Goal: Information Seeking & Learning: Learn about a topic

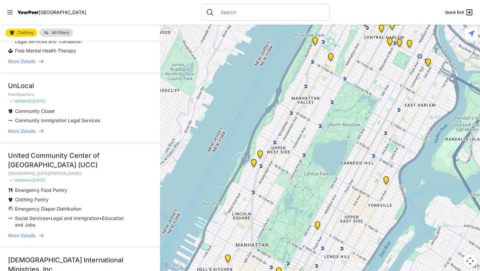
scroll to position [166, 0]
click at [255, 163] on img at bounding box center [254, 164] width 8 height 11
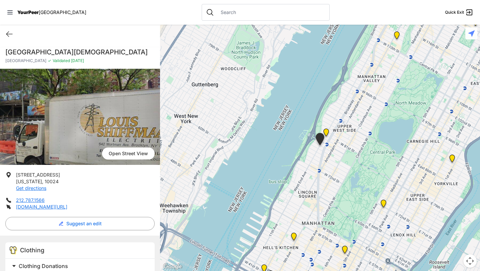
click at [8, 29] on div "Quick Exit" at bounding box center [80, 34] width 160 height 19
click at [10, 34] on icon at bounding box center [9, 34] width 8 height 8
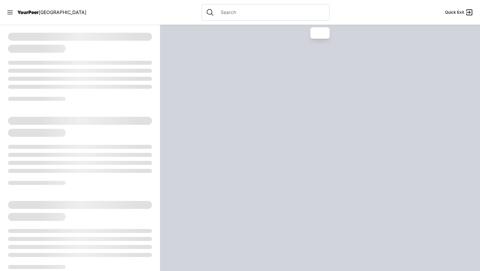
select select "recentlyUpdated"
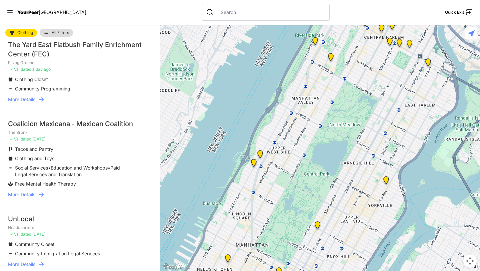
scroll to position [53, 0]
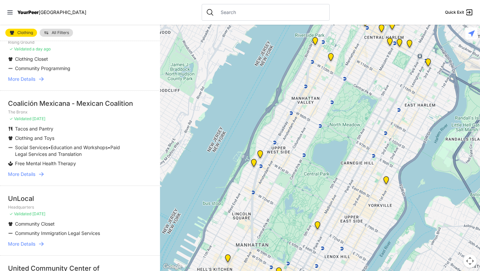
click at [28, 174] on span "More Details" at bounding box center [21, 174] width 27 height 7
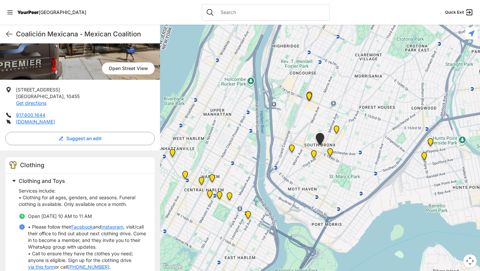
scroll to position [105, 0]
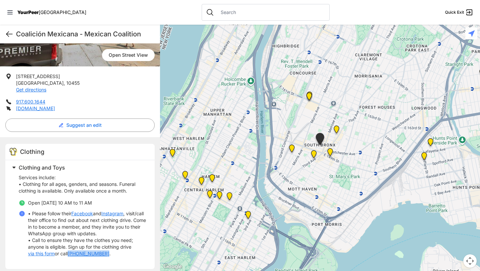
click at [6, 36] on icon at bounding box center [9, 34] width 8 height 8
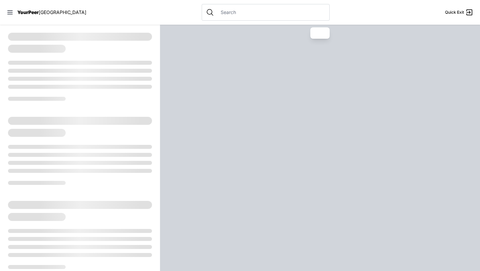
select select "recentlyUpdated"
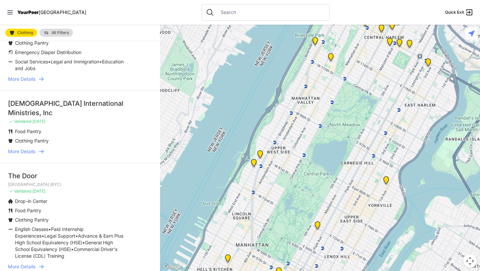
scroll to position [326, 0]
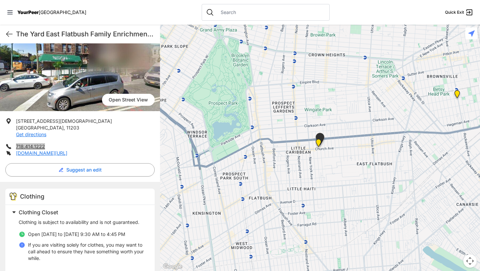
scroll to position [117, 0]
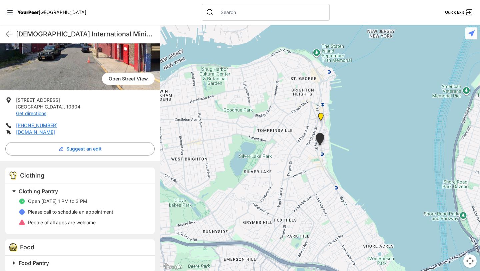
scroll to position [85, 0]
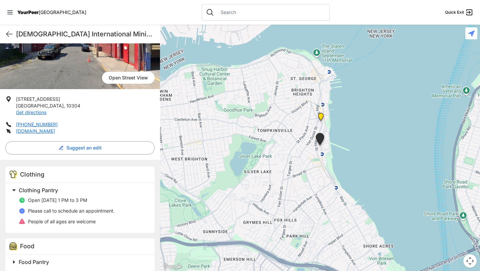
click at [4, 35] on div "United Church of Praise International Ministries, Inc Quick Exit" at bounding box center [80, 34] width 160 height 19
click at [13, 32] on icon at bounding box center [9, 34] width 8 height 8
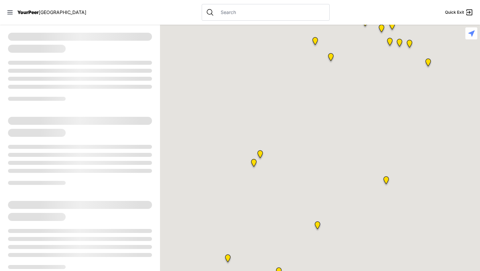
select select "recentlyUpdated"
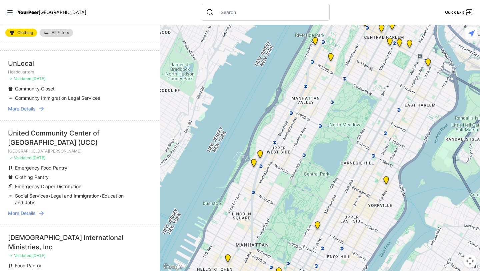
scroll to position [188, 0]
click at [26, 109] on span "More Details" at bounding box center [21, 109] width 27 height 7
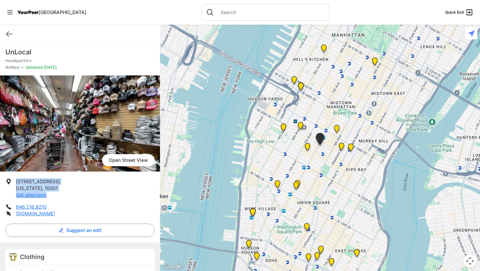
drag, startPoint x: 16, startPoint y: 181, endPoint x: 71, endPoint y: 191, distance: 55.4
click at [71, 191] on li "45 W 29th St, Suite 203 New York , 10001 Get directions" at bounding box center [79, 188] width 149 height 20
drag, startPoint x: 56, startPoint y: 188, endPoint x: 14, endPoint y: 182, distance: 42.2
click at [14, 182] on li "45 W 29th St, Suite 203 New York , 10001 Get directions" at bounding box center [79, 188] width 149 height 20
copy p "45 W 29th St, Suite 203 New York , 10001"
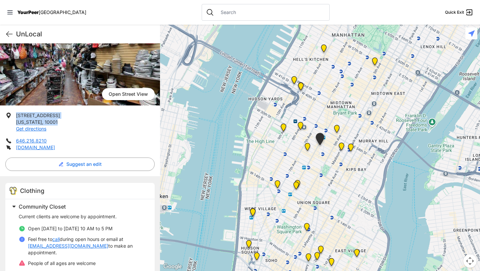
scroll to position [116, 0]
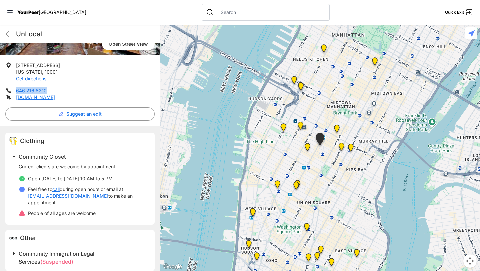
copy link "646.216.8210"
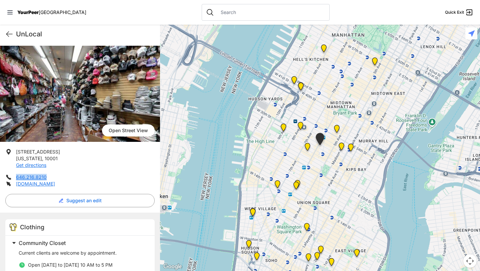
scroll to position [0, 0]
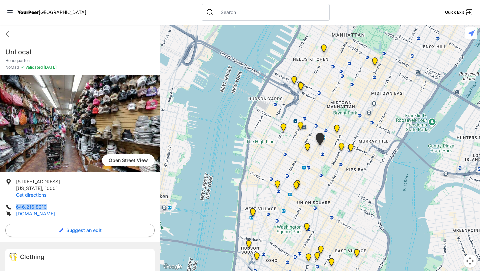
click at [9, 35] on icon at bounding box center [9, 34] width 8 height 8
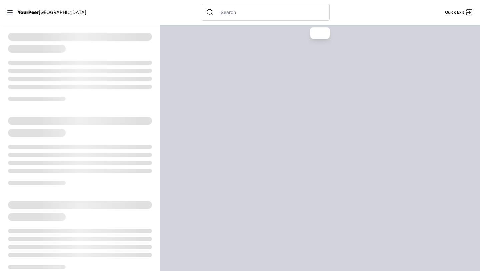
select select "recentlyUpdated"
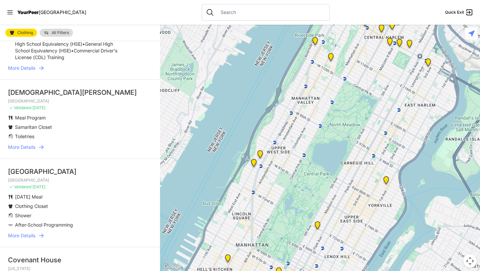
scroll to position [534, 0]
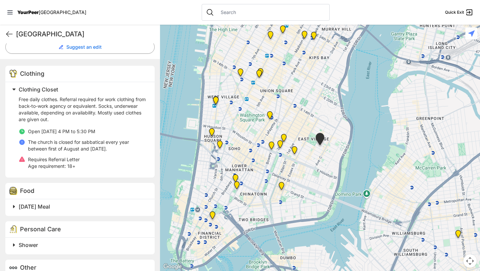
scroll to position [213, 0]
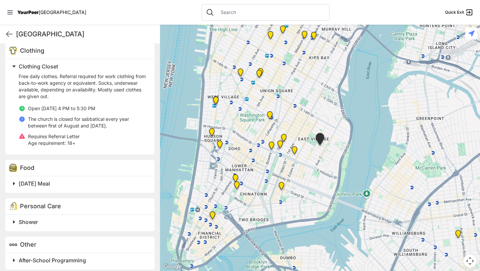
click at [107, 98] on p "Free daily clothes. Referral required for work clothing from back-to-work agenc…" at bounding box center [83, 86] width 128 height 27
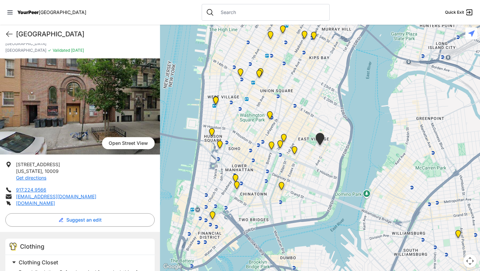
scroll to position [24, 0]
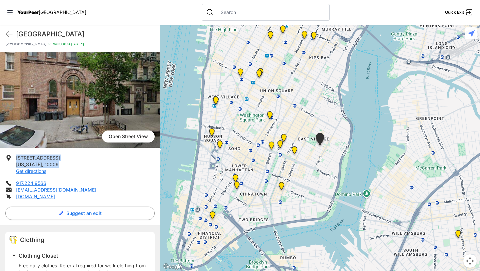
drag, startPoint x: 15, startPoint y: 158, endPoint x: 60, endPoint y: 165, distance: 45.3
click at [60, 165] on li "205 E 7th St New York , 10009 Get directions" at bounding box center [79, 164] width 149 height 20
copy p "205 E 7th St New York , 10009"
copy link "917.224.9566"
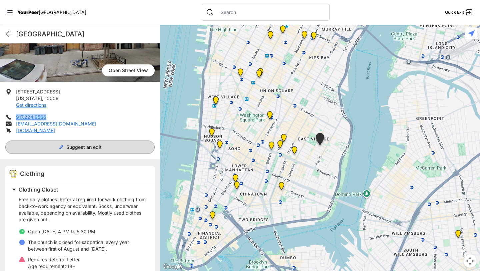
scroll to position [151, 0]
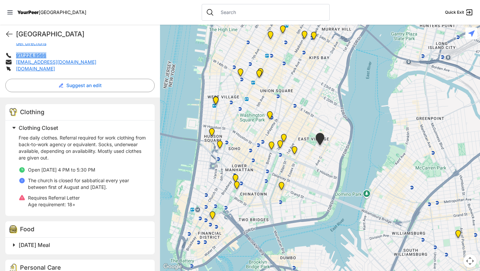
click at [84, 179] on p "The church is closed for sabbatical every year between first of August and 31st…" at bounding box center [87, 183] width 119 height 13
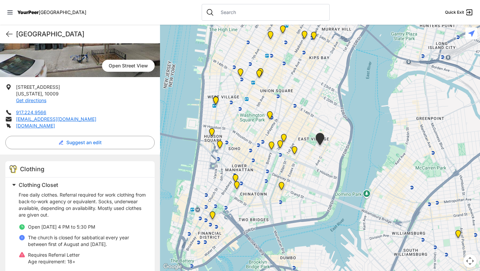
scroll to position [90, 0]
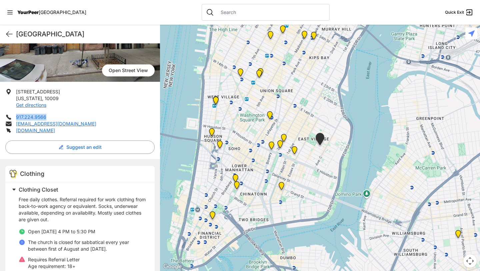
copy link "917.224.9566"
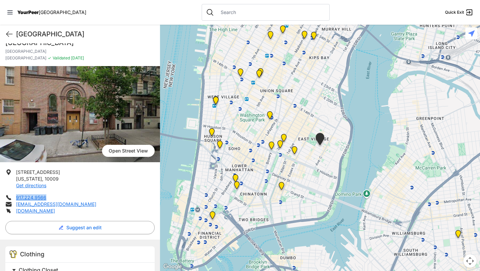
scroll to position [0, 0]
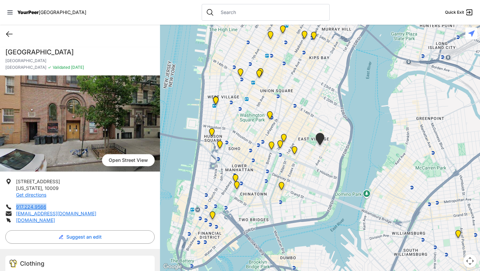
click at [9, 32] on icon at bounding box center [9, 34] width 6 height 5
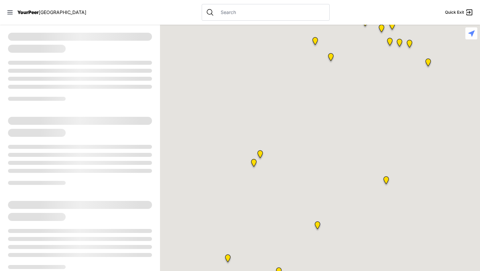
select select "recentlyUpdated"
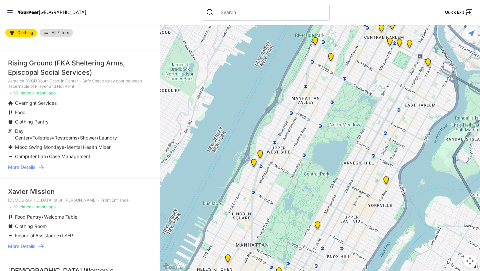
scroll to position [1304, 0]
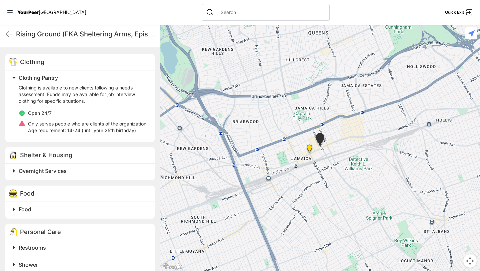
scroll to position [209, 0]
click at [10, 38] on div "Rising Ground (FKA Sheltering Arms, Episcopal Social Services) Quick Exit" at bounding box center [80, 34] width 160 height 19
click at [8, 34] on icon at bounding box center [9, 34] width 6 height 5
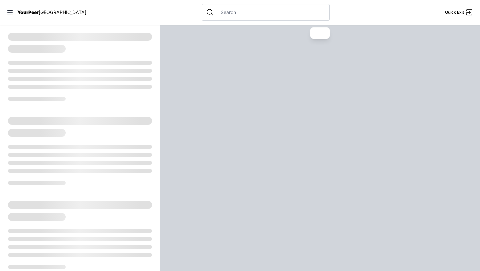
select select "recentlyUpdated"
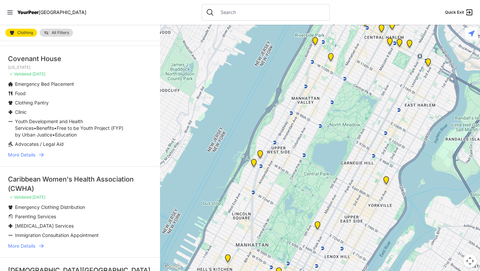
scroll to position [760, 0]
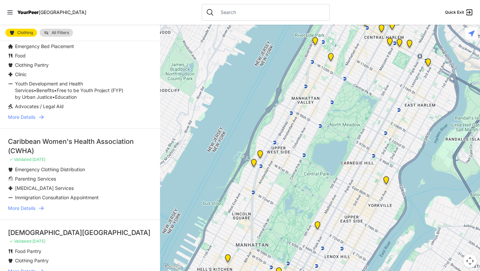
click at [36, 117] on link "More Details" at bounding box center [80, 117] width 144 height 7
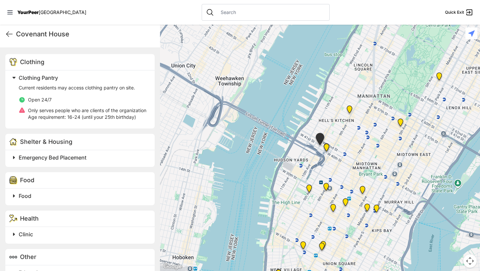
scroll to position [193, 0]
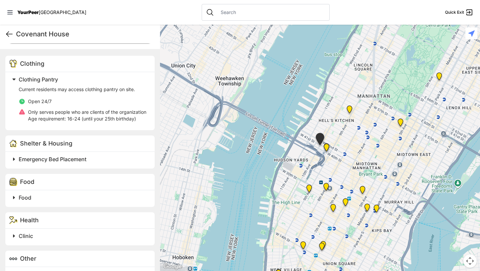
click at [8, 36] on icon at bounding box center [9, 34] width 6 height 5
select select "recentlyUpdated"
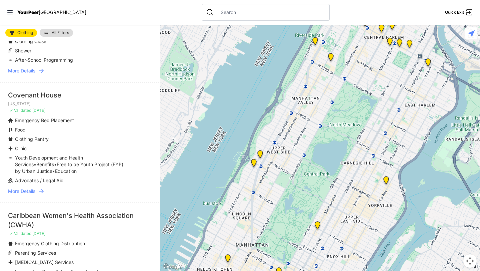
scroll to position [685, 0]
click at [16, 193] on span "More Details" at bounding box center [21, 191] width 27 height 7
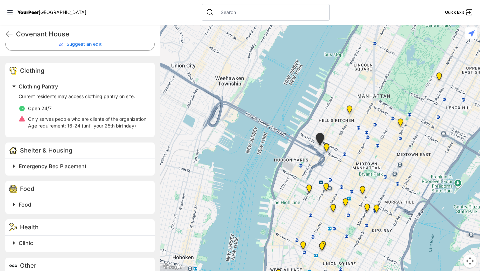
scroll to position [186, 0]
click at [9, 33] on icon at bounding box center [9, 34] width 8 height 8
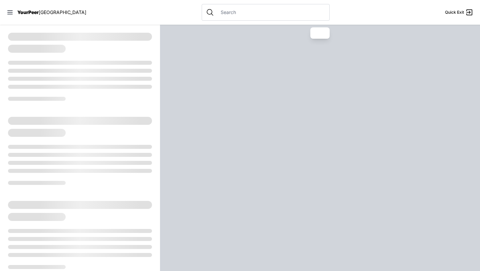
select select "recentlyUpdated"
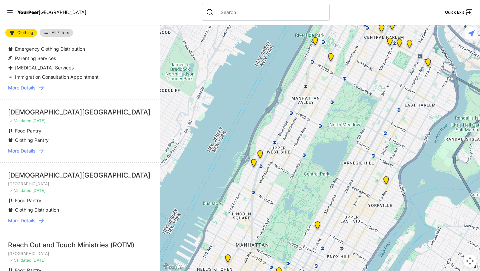
scroll to position [882, 0]
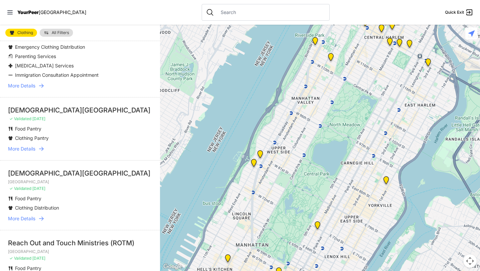
click at [31, 87] on span "More Details" at bounding box center [21, 85] width 27 height 7
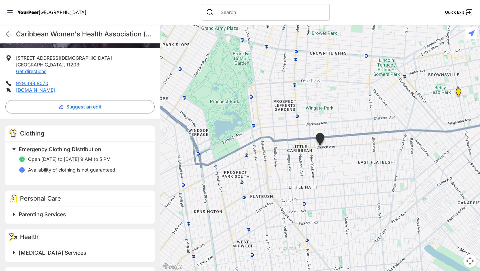
scroll to position [162, 0]
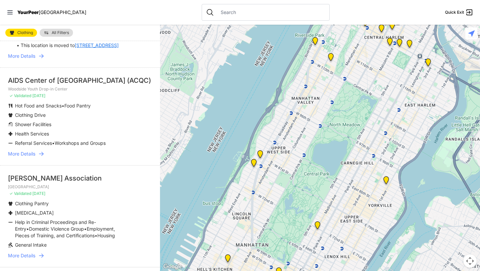
scroll to position [1593, 0]
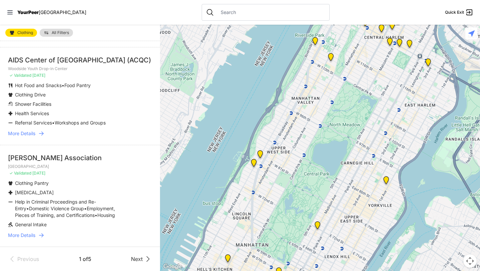
click at [36, 238] on link "More Details" at bounding box center [80, 235] width 144 height 7
click at [35, 235] on span "More Details" at bounding box center [21, 235] width 27 height 7
click at [23, 235] on span "More Details" at bounding box center [21, 235] width 27 height 7
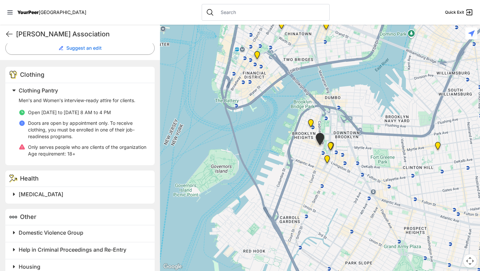
scroll to position [183, 0]
click at [5, 34] on div "[PERSON_NAME] Association Quick Exit" at bounding box center [80, 34] width 160 height 19
select select "recentlyUpdated"
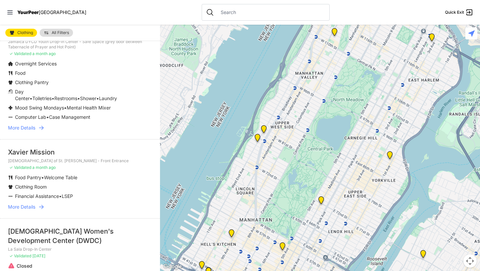
scroll to position [1593, 0]
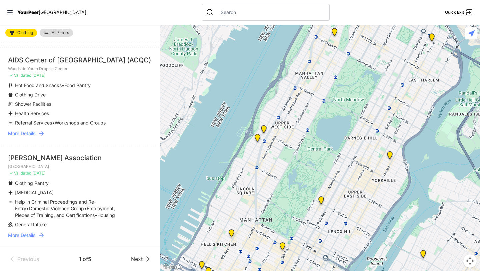
click at [131, 261] on span "Next" at bounding box center [137, 259] width 12 height 8
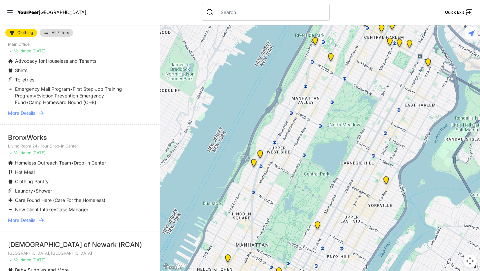
scroll to position [589, 0]
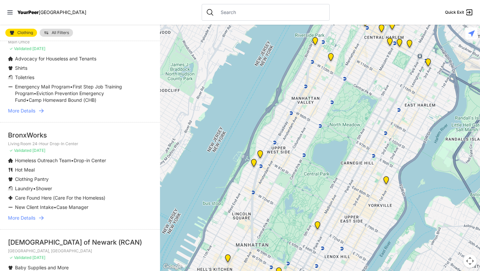
click at [35, 219] on span "More Details" at bounding box center [21, 218] width 27 height 7
click at [24, 218] on span "More Details" at bounding box center [21, 218] width 27 height 7
